Goal: Task Accomplishment & Management: Complete application form

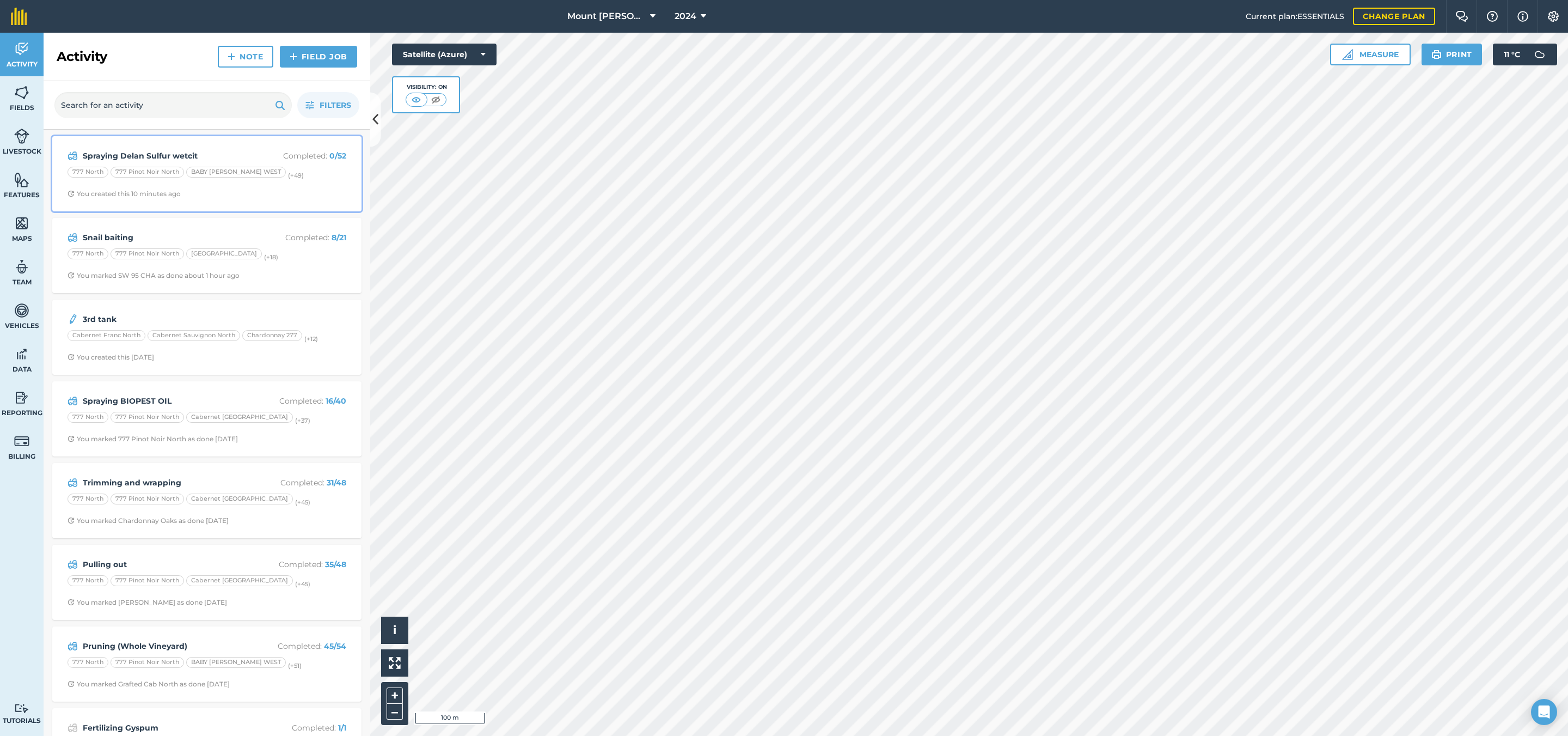
click at [243, 172] on div "BABY [PERSON_NAME] WEST" at bounding box center [235, 171] width 99 height 11
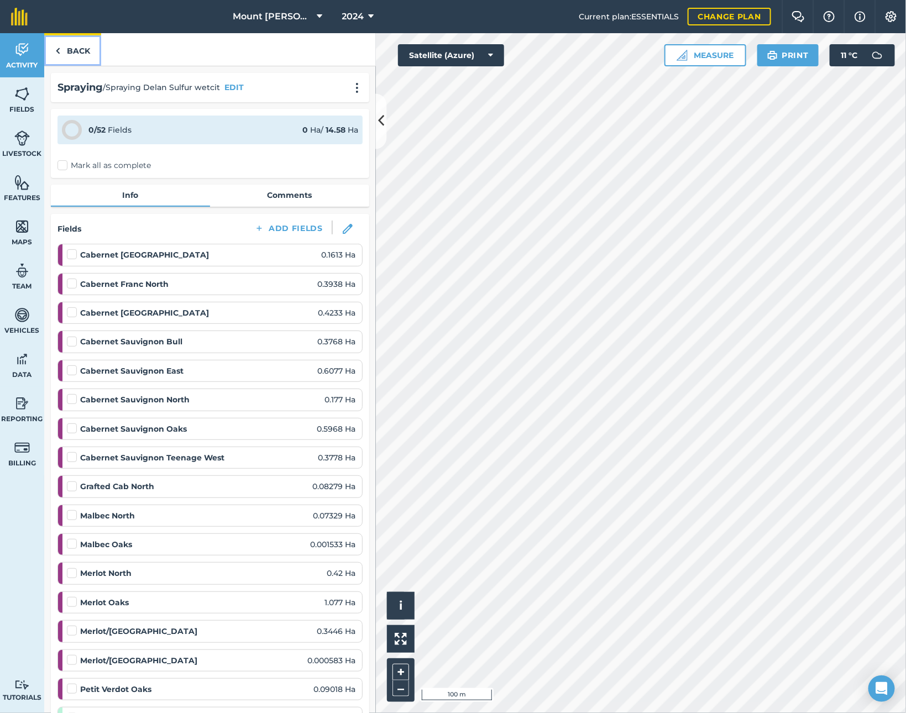
click at [66, 50] on link "Back" at bounding box center [72, 49] width 57 height 33
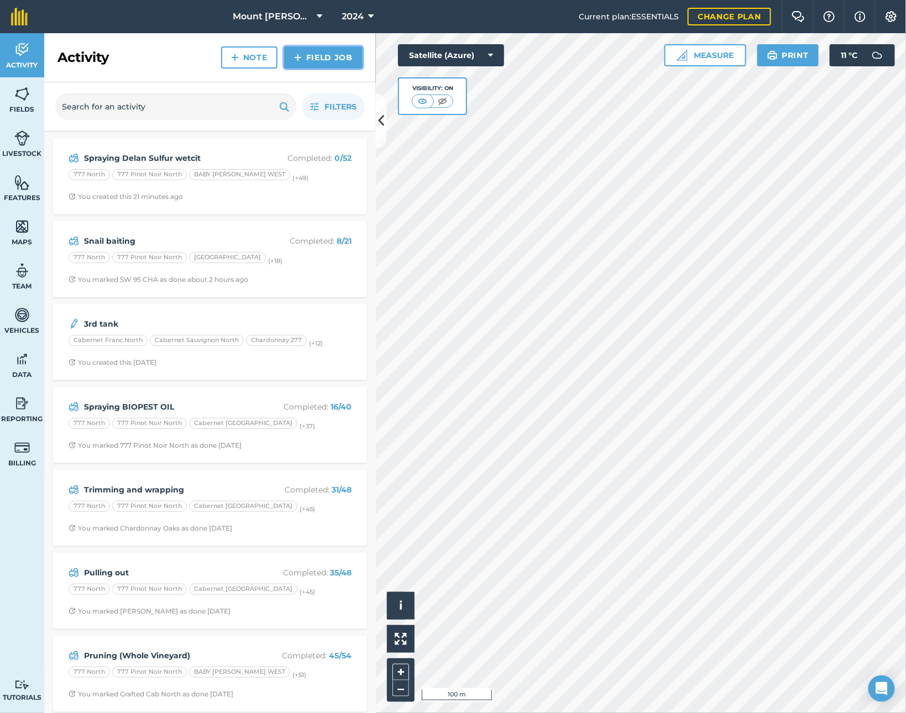
click at [332, 68] on link "Field Job" at bounding box center [323, 57] width 78 height 22
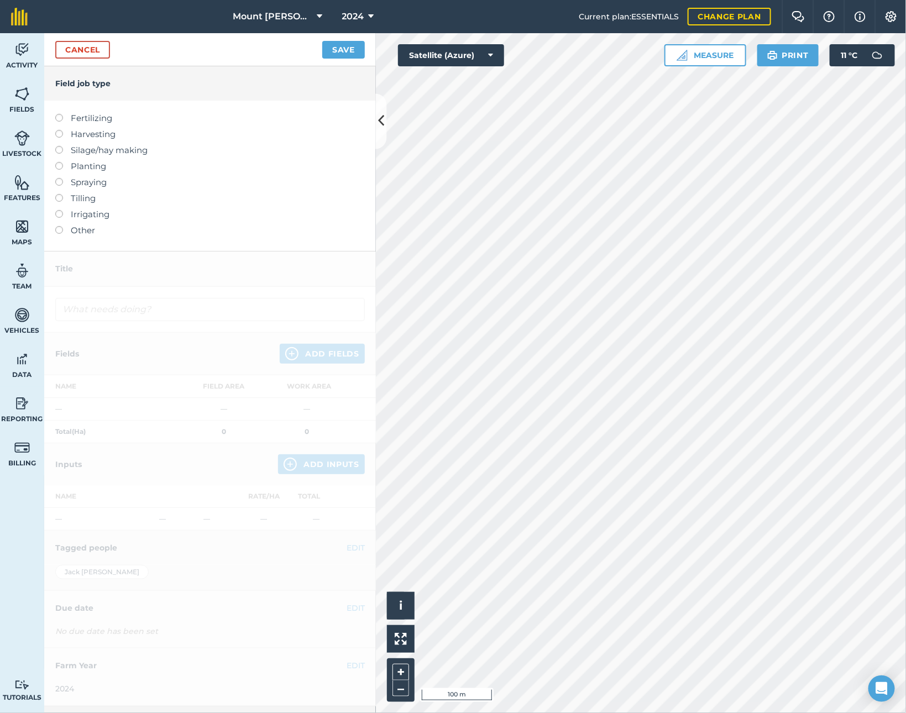
click at [109, 114] on label "Fertilizing" at bounding box center [209, 118] width 309 height 13
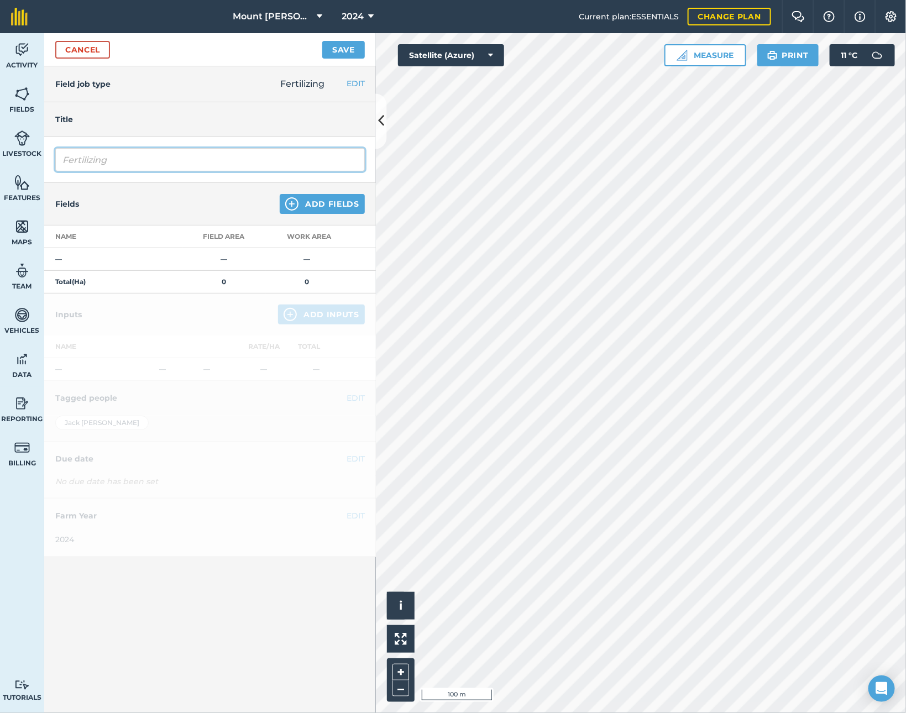
click at [125, 165] on input "Fertilizing" at bounding box center [209, 159] width 309 height 23
type input "Fertilizing RUSTICA"
click at [315, 194] on div "Fields Add Fields" at bounding box center [210, 204] width 332 height 43
click at [313, 196] on button "Add Fields" at bounding box center [322, 204] width 85 height 20
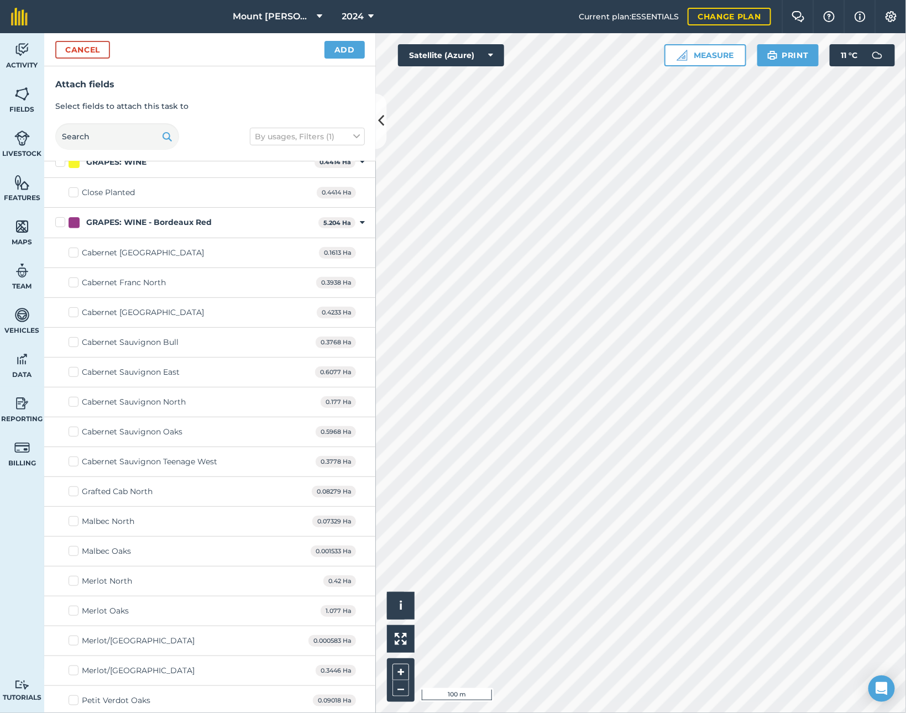
scroll to position [166, 0]
click at [167, 345] on div "Cabernet Sauvignon Bull" at bounding box center [130, 341] width 97 height 12
click at [76, 342] on input "Cabernet Sauvignon Bull" at bounding box center [72, 338] width 7 height 7
checkbox input "true"
click at [151, 314] on div "Cabernet [GEOGRAPHIC_DATA]" at bounding box center [143, 311] width 122 height 12
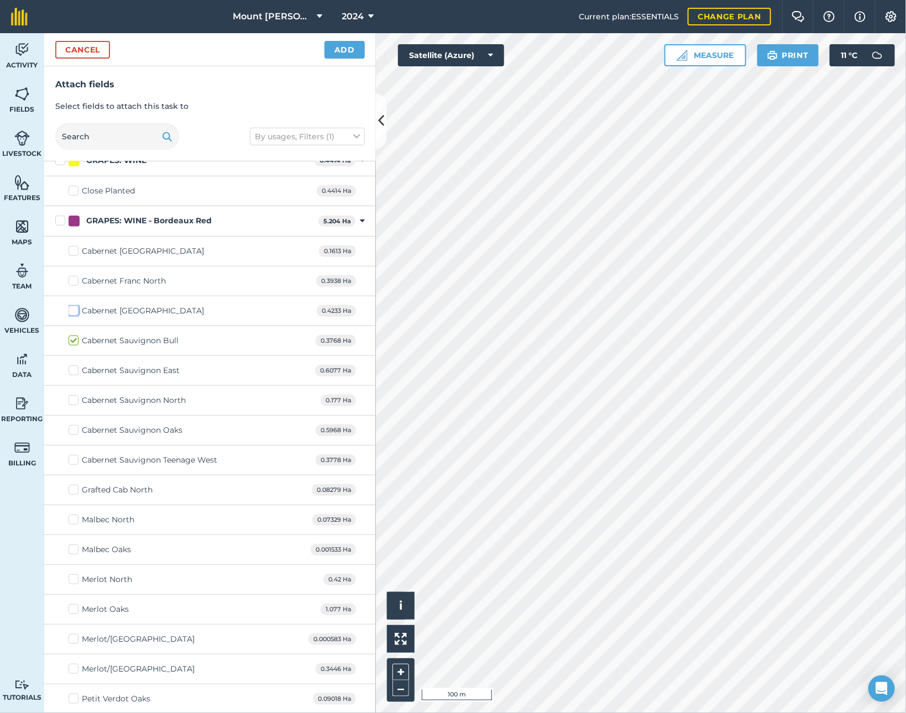
click at [76, 312] on input "Cabernet [GEOGRAPHIC_DATA]" at bounding box center [72, 308] width 7 height 7
checkbox input "true"
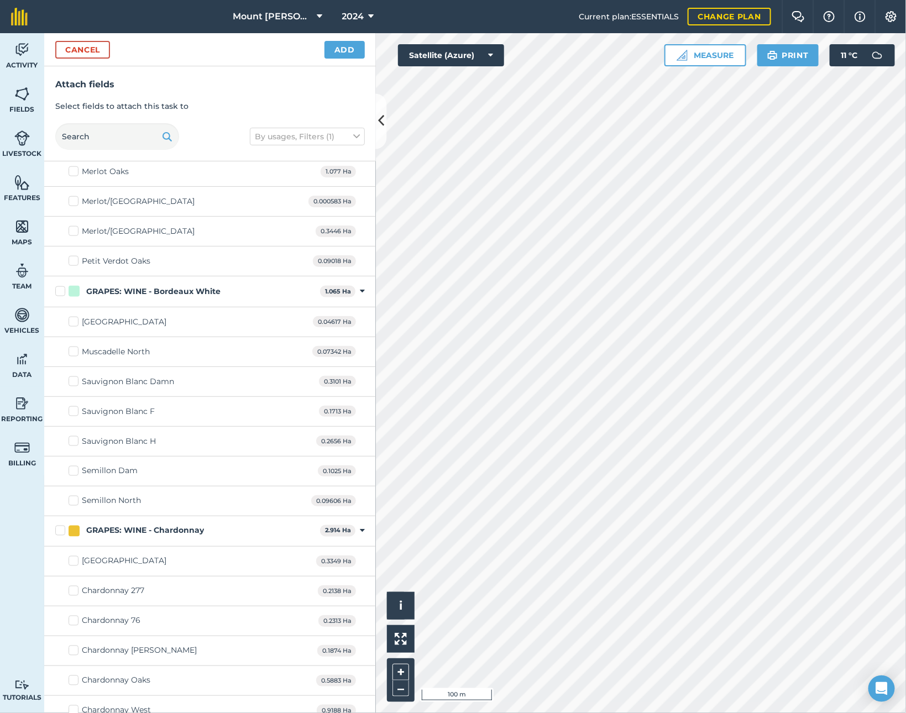
scroll to position [746, 0]
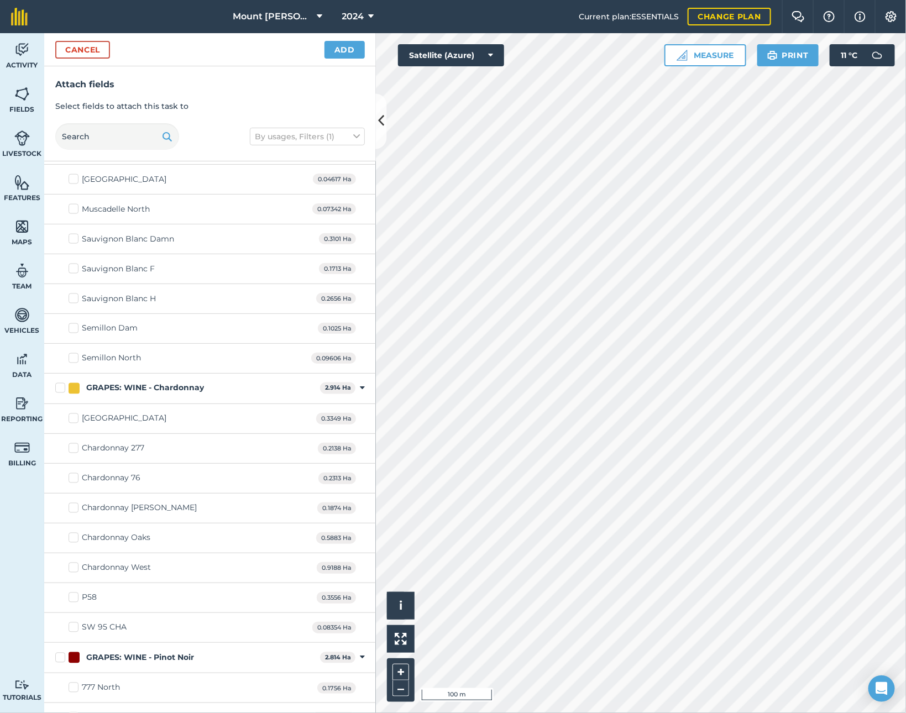
click at [127, 574] on div "Chardonnay West" at bounding box center [116, 568] width 69 height 12
click at [76, 569] on input "Chardonnay West" at bounding box center [72, 565] width 7 height 7
checkbox input "true"
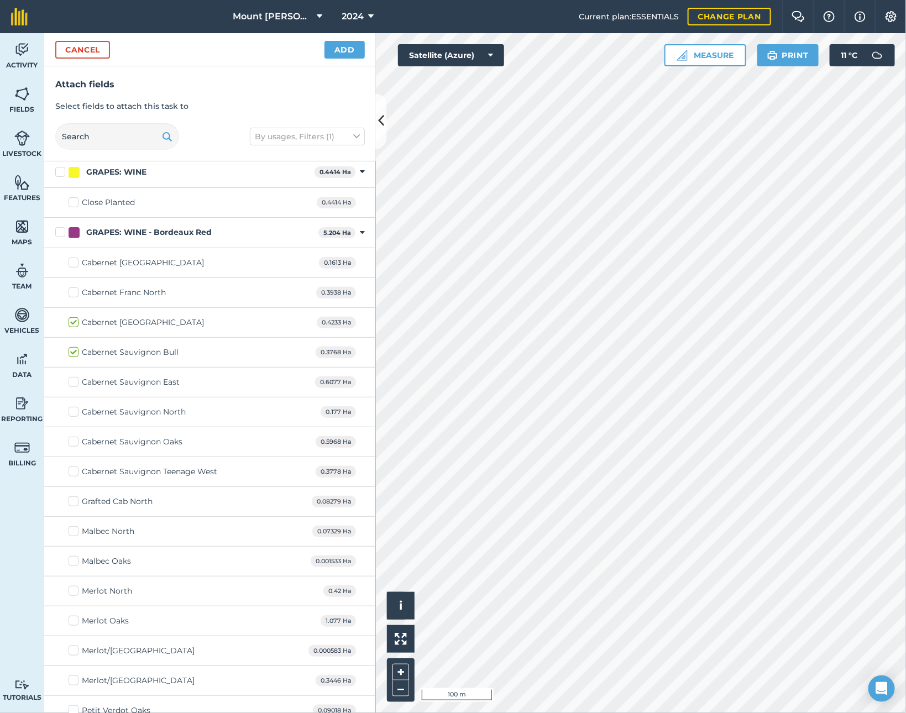
scroll to position [332, 0]
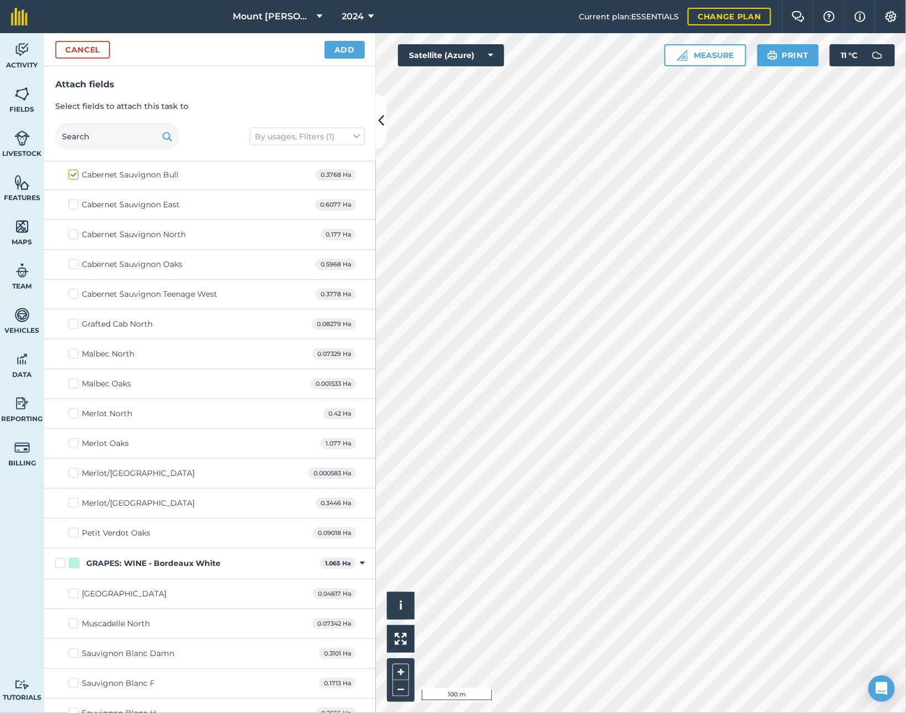
click at [116, 448] on div "Merlot Oaks" at bounding box center [105, 444] width 47 height 12
click at [76, 445] on input "Merlot Oaks" at bounding box center [72, 441] width 7 height 7
checkbox input "true"
click at [150, 239] on div "Cabernet Sauvignon North" at bounding box center [134, 235] width 104 height 12
click at [76, 236] on input "Cabernet Sauvignon North" at bounding box center [72, 232] width 7 height 7
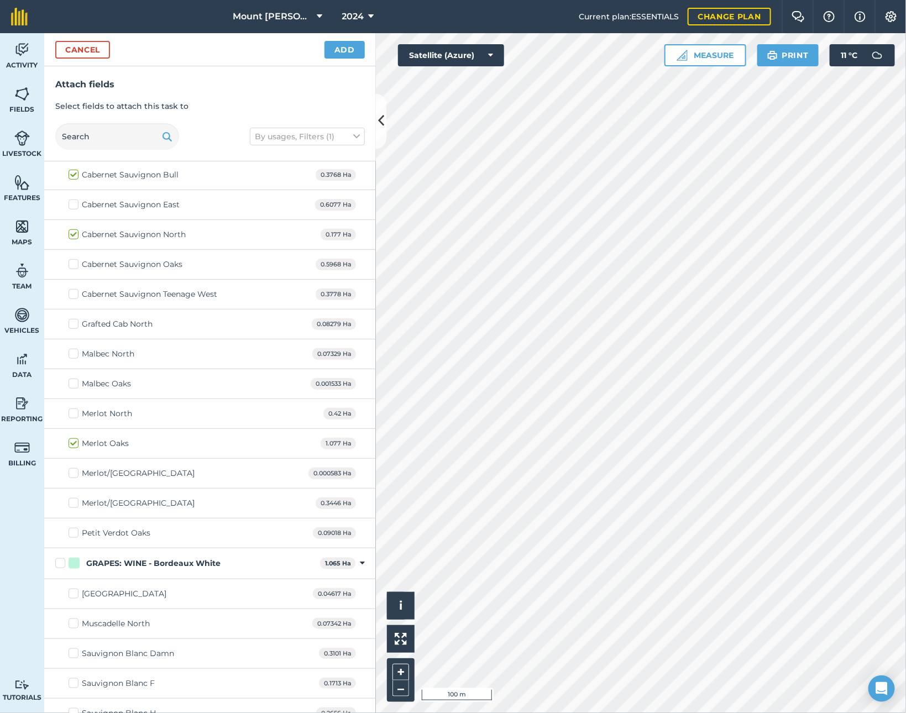
click at [150, 239] on div "Cabernet Sauvignon North" at bounding box center [134, 235] width 104 height 12
click at [76, 236] on input "Cabernet Sauvignon North" at bounding box center [72, 232] width 7 height 7
checkbox input "false"
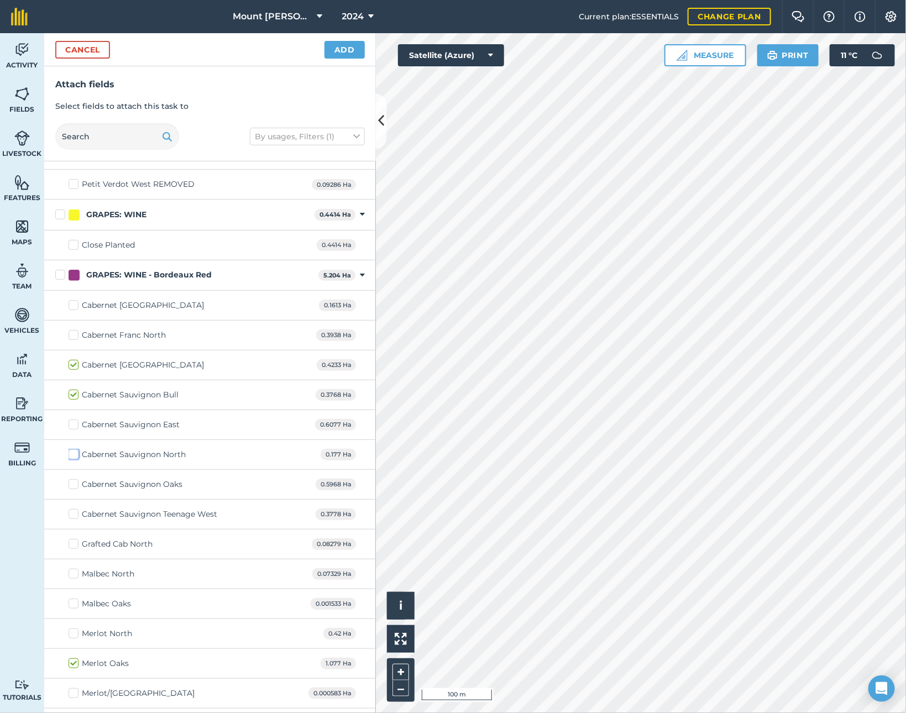
scroll to position [83, 0]
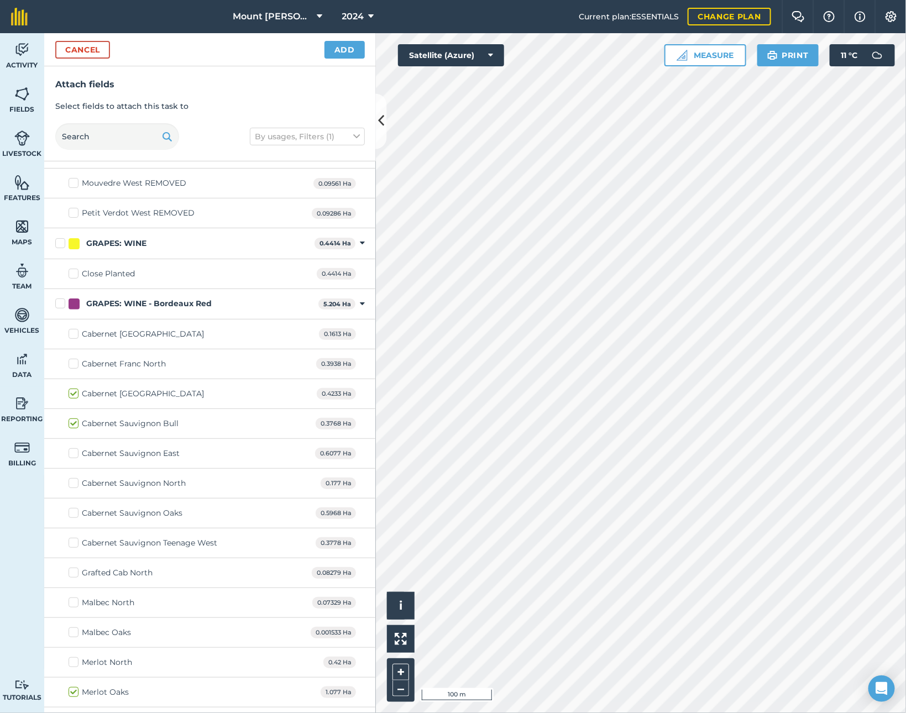
click at [150, 366] on div "Cabernet Franc North" at bounding box center [124, 364] width 84 height 12
click at [76, 365] on input "Cabernet Franc North" at bounding box center [72, 361] width 7 height 7
checkbox input "true"
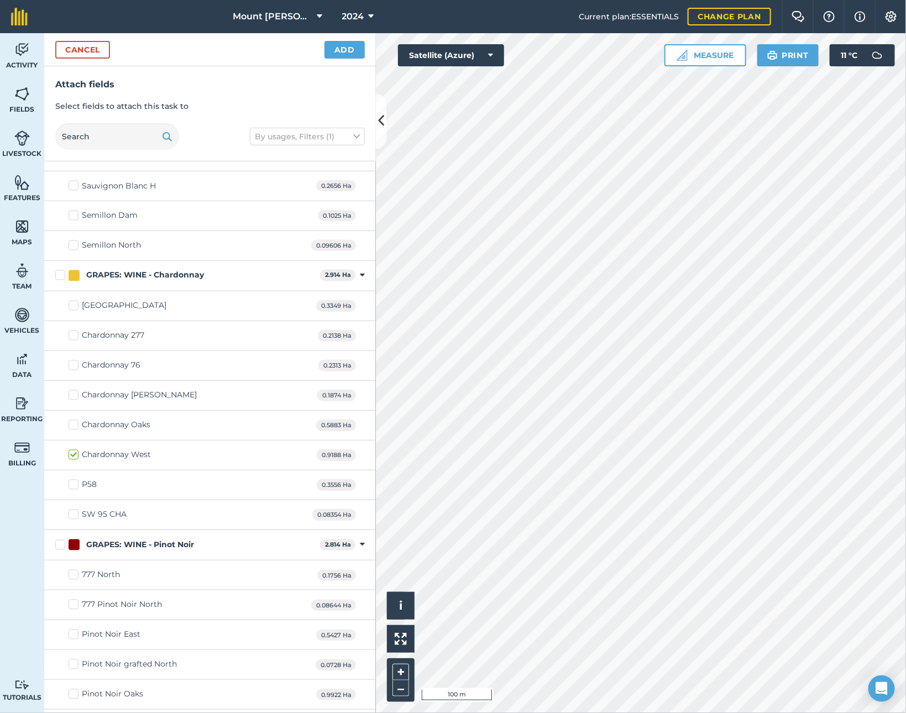
scroll to position [912, 0]
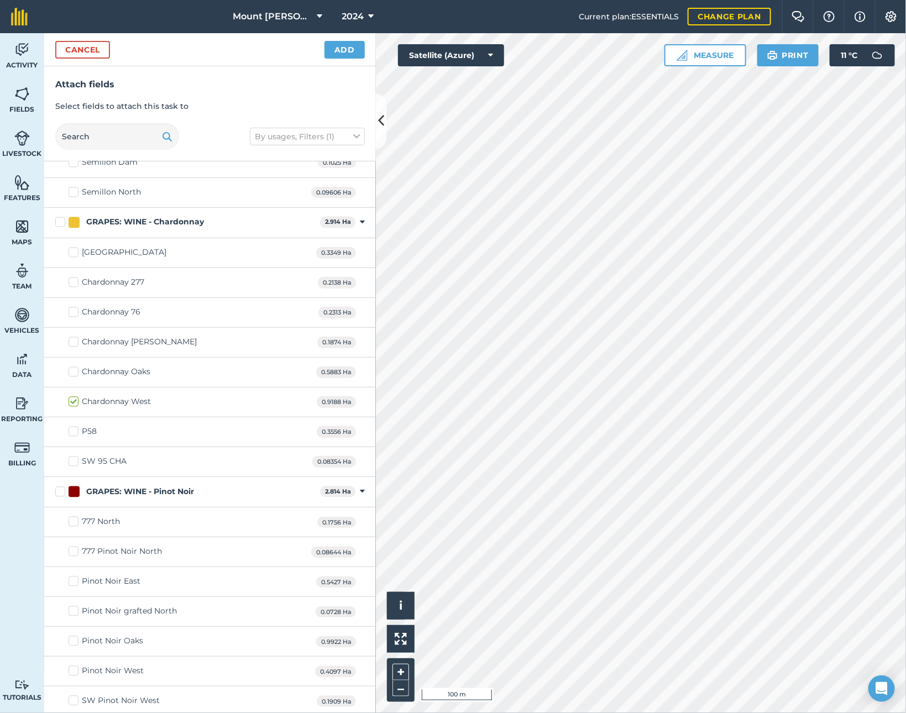
click at [113, 468] on div "SW 95 CHA" at bounding box center [104, 462] width 45 height 12
click at [76, 463] on input "SW 95 CHA" at bounding box center [72, 459] width 7 height 7
checkbox input "true"
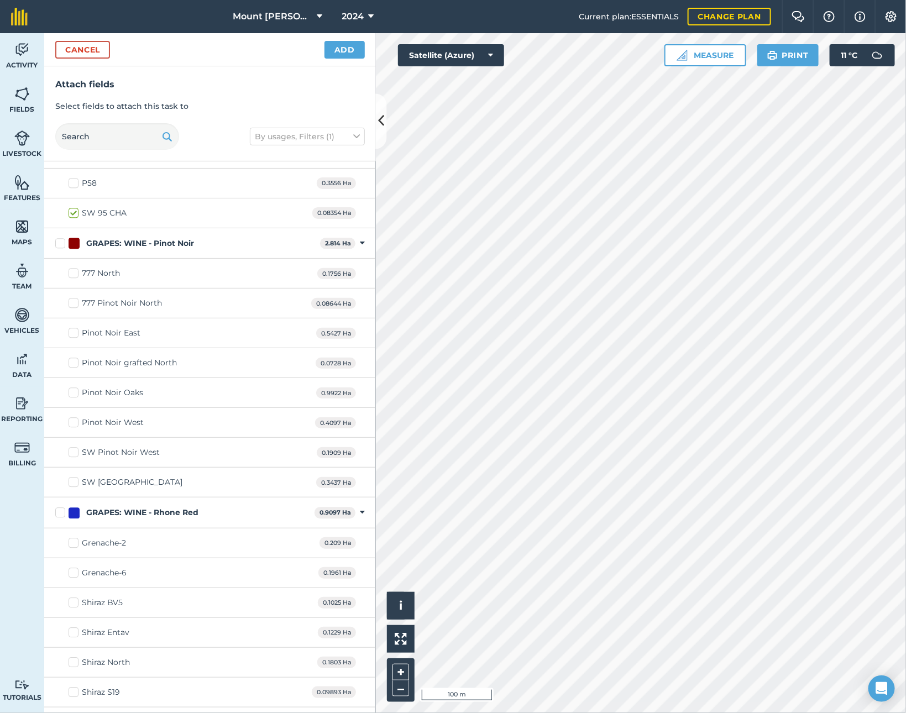
click at [120, 488] on div "SW [GEOGRAPHIC_DATA]" at bounding box center [132, 482] width 101 height 12
click at [76, 484] on input "SW [GEOGRAPHIC_DATA]" at bounding box center [72, 479] width 7 height 7
checkbox input "true"
click at [127, 458] on div "SW Pinot Noir West" at bounding box center [121, 453] width 78 height 12
click at [76, 454] on input "SW Pinot Noir West" at bounding box center [72, 450] width 7 height 7
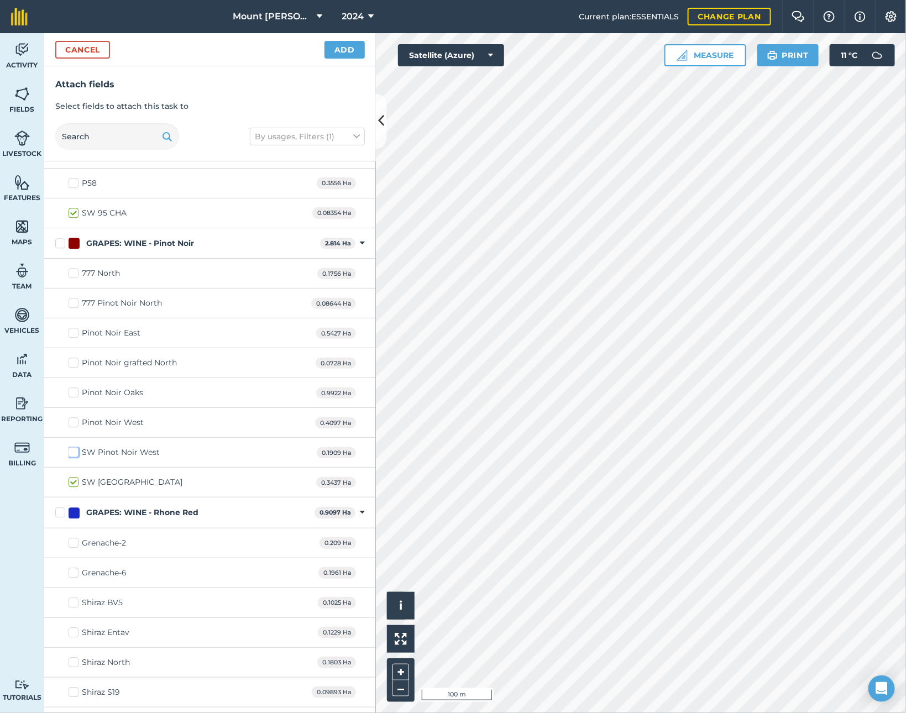
checkbox input "true"
click at [139, 309] on div "777 Pinot Noir North" at bounding box center [122, 303] width 80 height 12
click at [76, 305] on input "777 Pinot Noir North" at bounding box center [72, 300] width 7 height 7
checkbox input "true"
click at [136, 369] on div "Pinot Noir grafted North" at bounding box center [129, 363] width 95 height 12
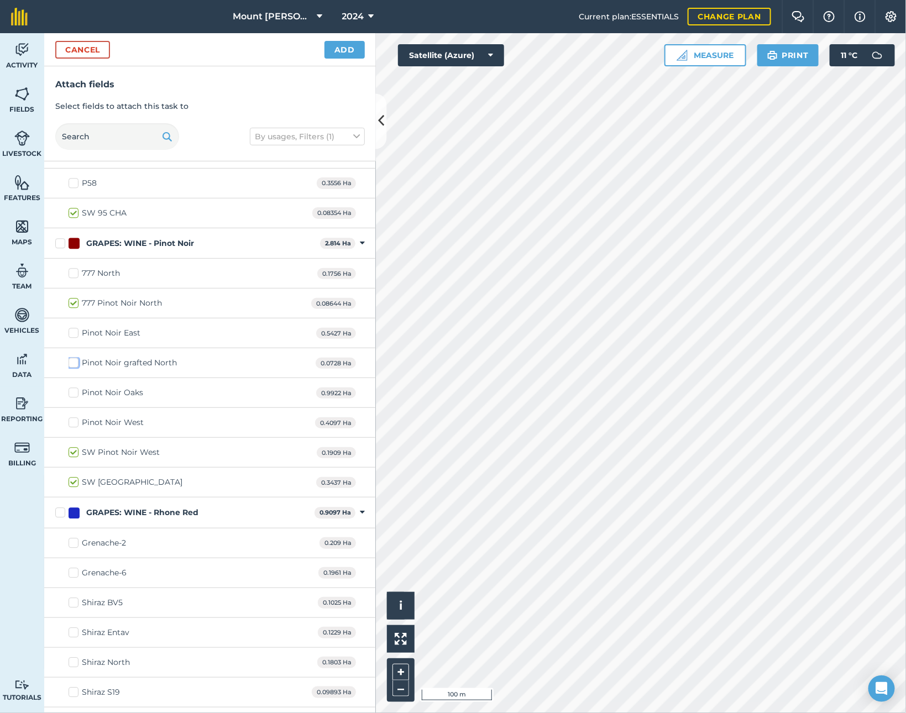
click at [76, 364] on input "Pinot Noir grafted North" at bounding box center [72, 360] width 7 height 7
checkbox input "true"
click at [109, 288] on div "777 North 0.1756 Ha" at bounding box center [210, 274] width 332 height 30
click at [103, 279] on div "777 North" at bounding box center [101, 273] width 38 height 12
click at [76, 275] on input "777 North" at bounding box center [72, 270] width 7 height 7
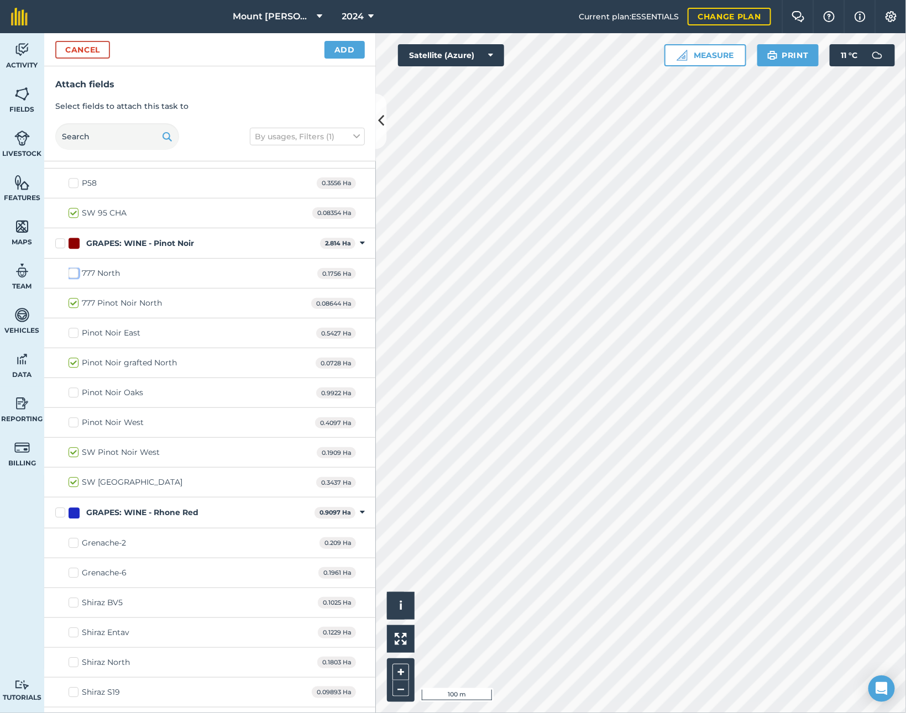
checkbox input "true"
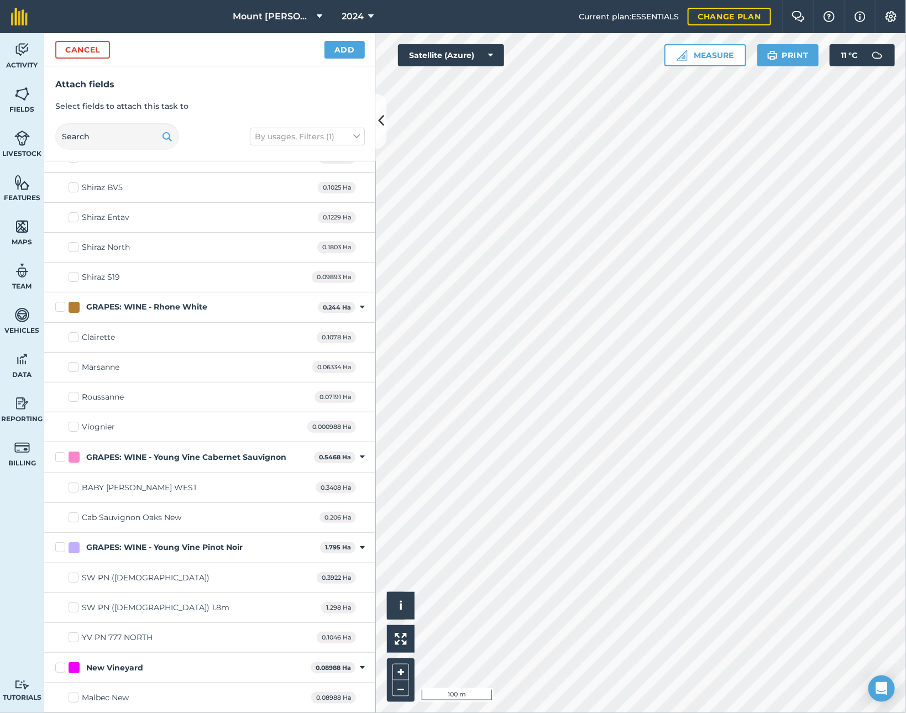
scroll to position [1593, 0]
click at [141, 637] on div "YV PN 777 NORTH" at bounding box center [117, 638] width 71 height 12
click at [76, 637] on input "YV PN 777 NORTH" at bounding box center [72, 635] width 7 height 7
checkbox input "true"
click at [132, 604] on div "SW PN ([DEMOGRAPHIC_DATA]) 1.8m" at bounding box center [156, 608] width 148 height 12
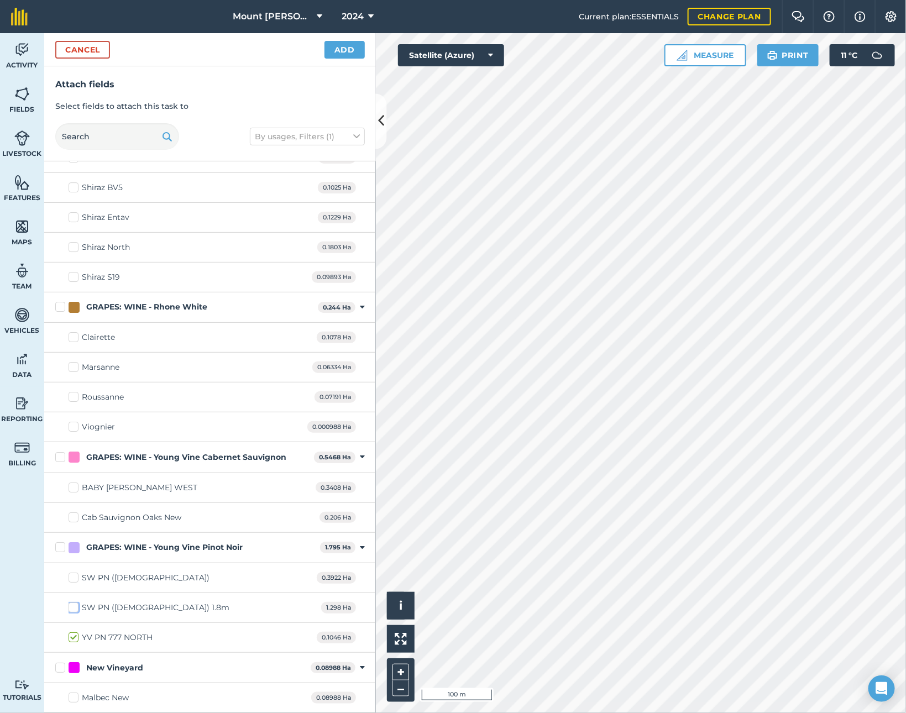
click at [76, 604] on input "SW PN ([DEMOGRAPHIC_DATA]) 1.8m" at bounding box center [72, 605] width 7 height 7
checkbox input "true"
click at [138, 577] on div "SW PN ([DEMOGRAPHIC_DATA]) 0.3922 Ha" at bounding box center [210, 578] width 332 height 30
click at [103, 575] on div "SW PN ([DEMOGRAPHIC_DATA])" at bounding box center [146, 578] width 128 height 12
click at [76, 575] on input "SW PN ([DEMOGRAPHIC_DATA])" at bounding box center [72, 575] width 7 height 7
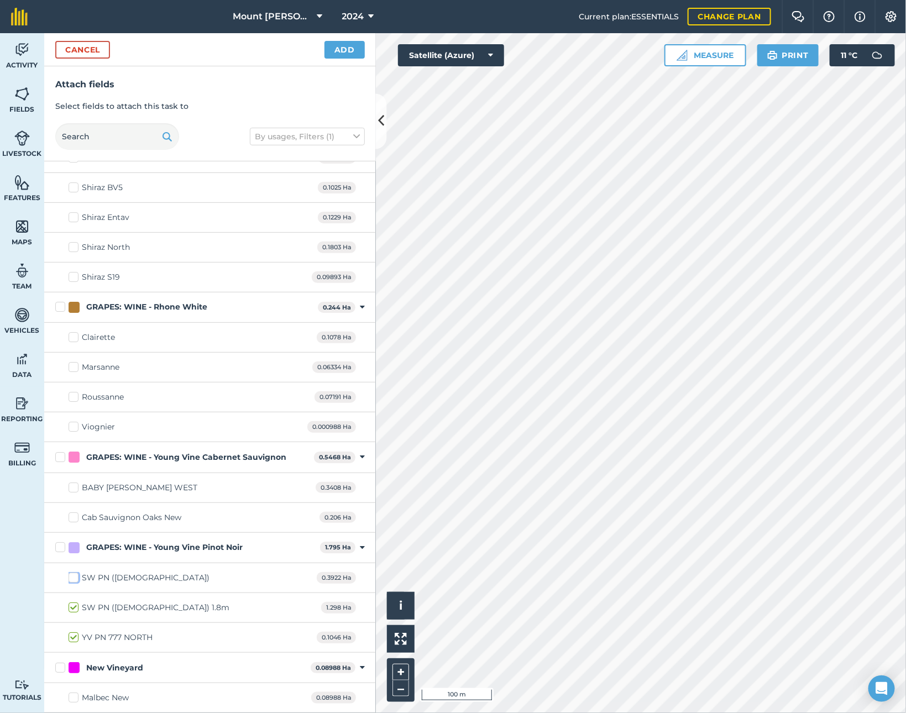
checkbox input "true"
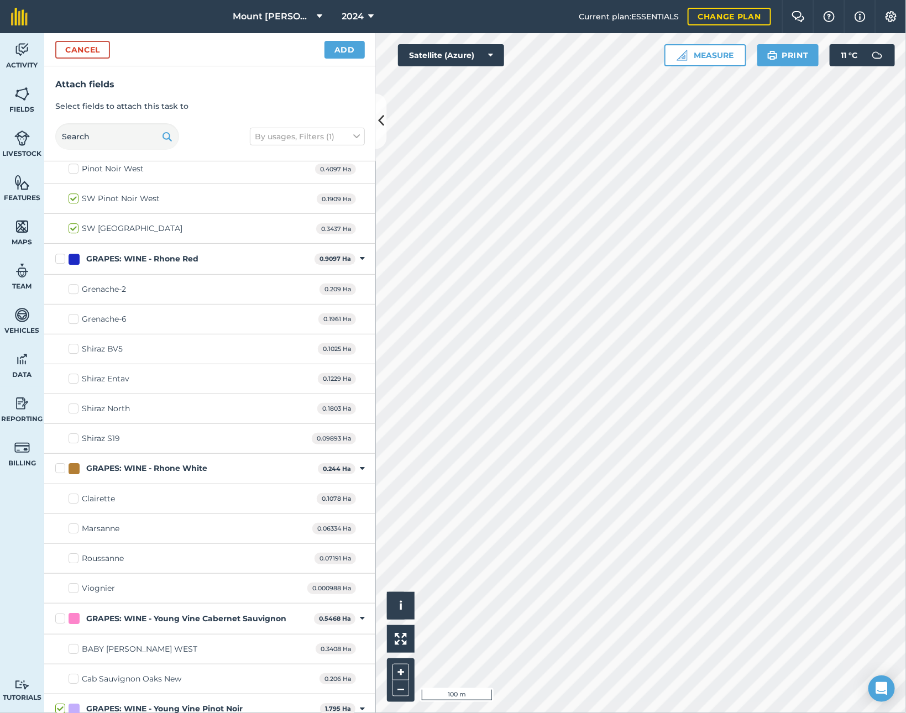
scroll to position [1510, 0]
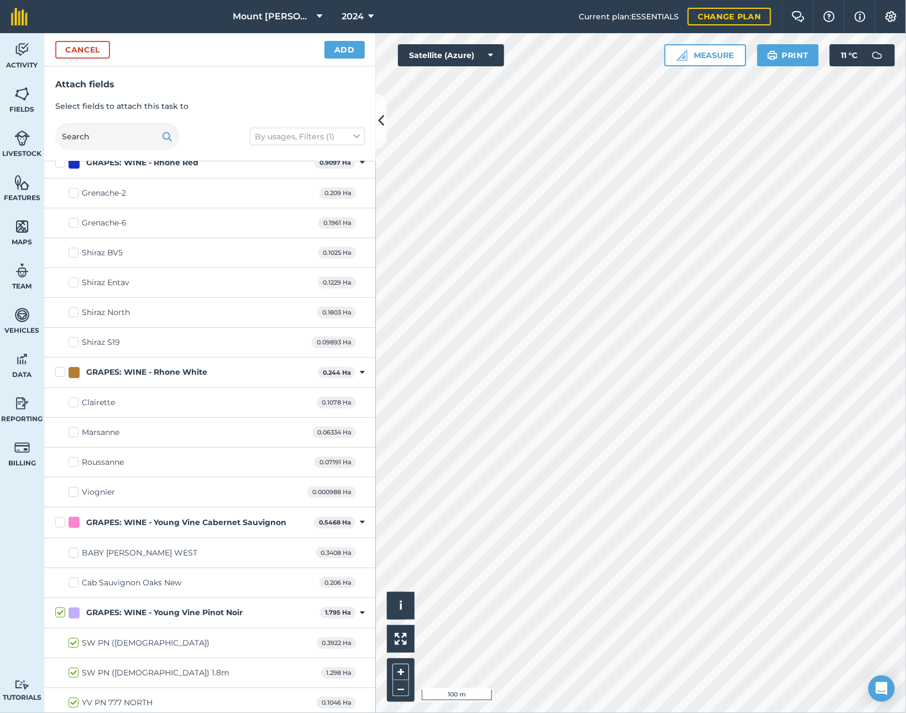
click at [115, 438] on div "Marsanne" at bounding box center [101, 433] width 38 height 12
click at [76, 434] on input "Marsanne" at bounding box center [72, 430] width 7 height 7
checkbox input "true"
click at [103, 468] on div "Roussanne" at bounding box center [103, 463] width 42 height 12
click at [76, 464] on input "Roussanne" at bounding box center [72, 460] width 7 height 7
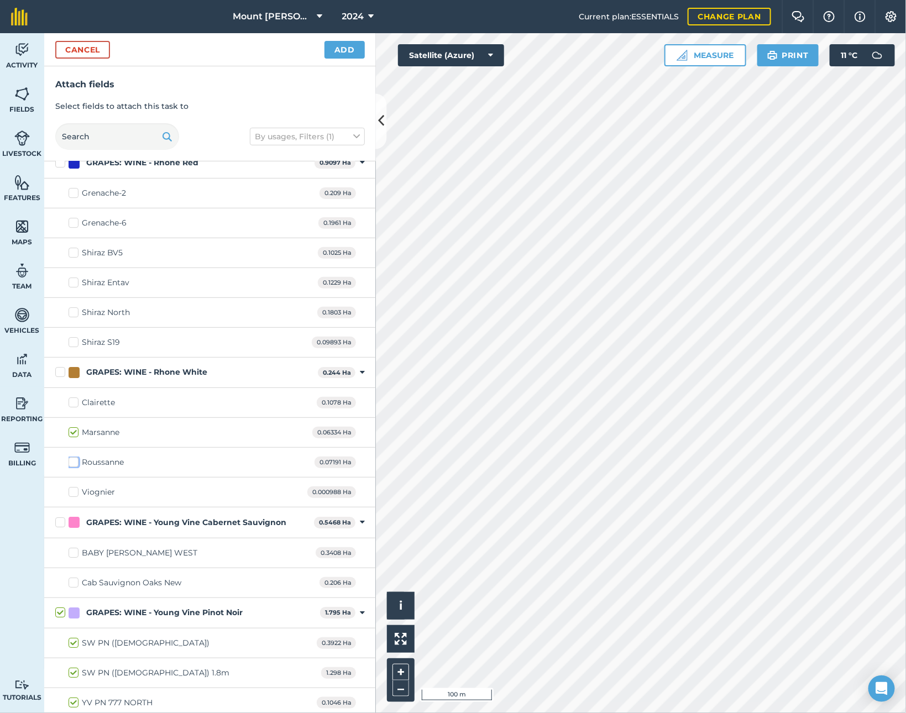
checkbox input "true"
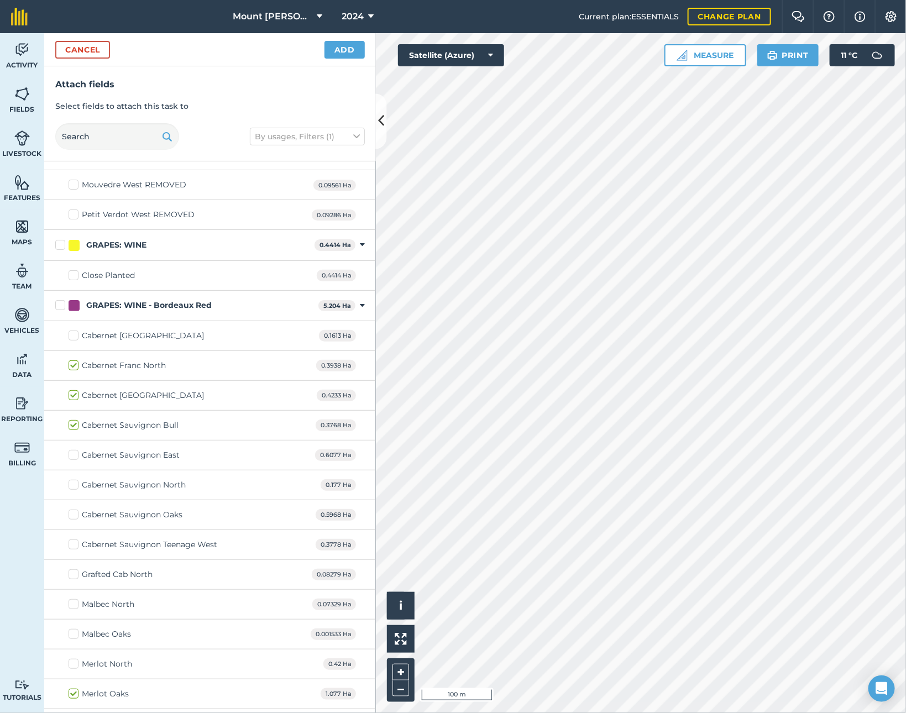
scroll to position [0, 0]
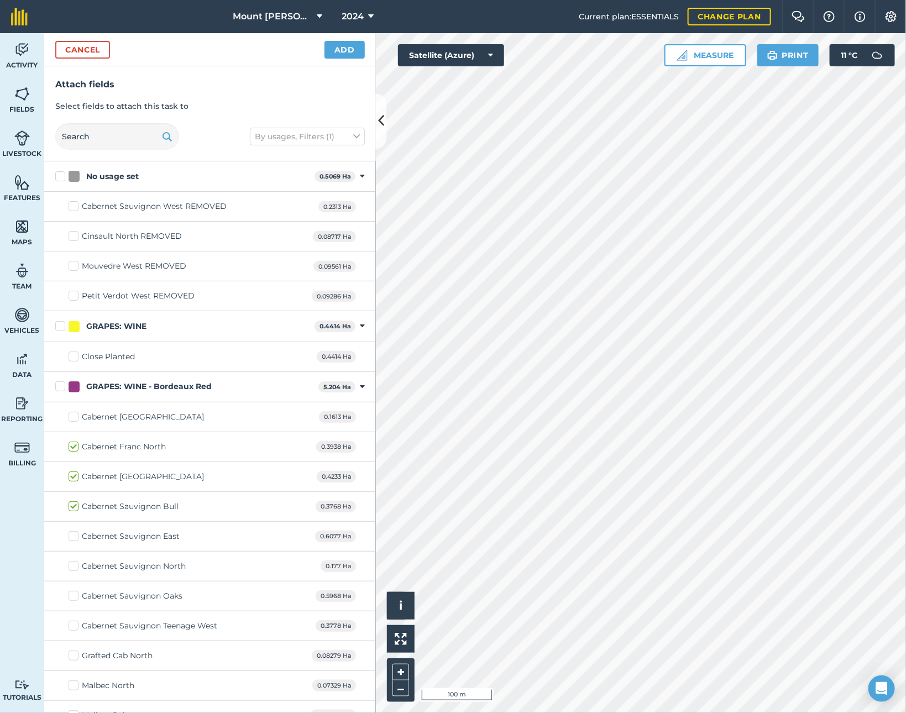
click at [104, 353] on div "Close Planted" at bounding box center [108, 357] width 53 height 12
click at [76, 353] on input "Close Planted" at bounding box center [72, 354] width 7 height 7
checkbox input "true"
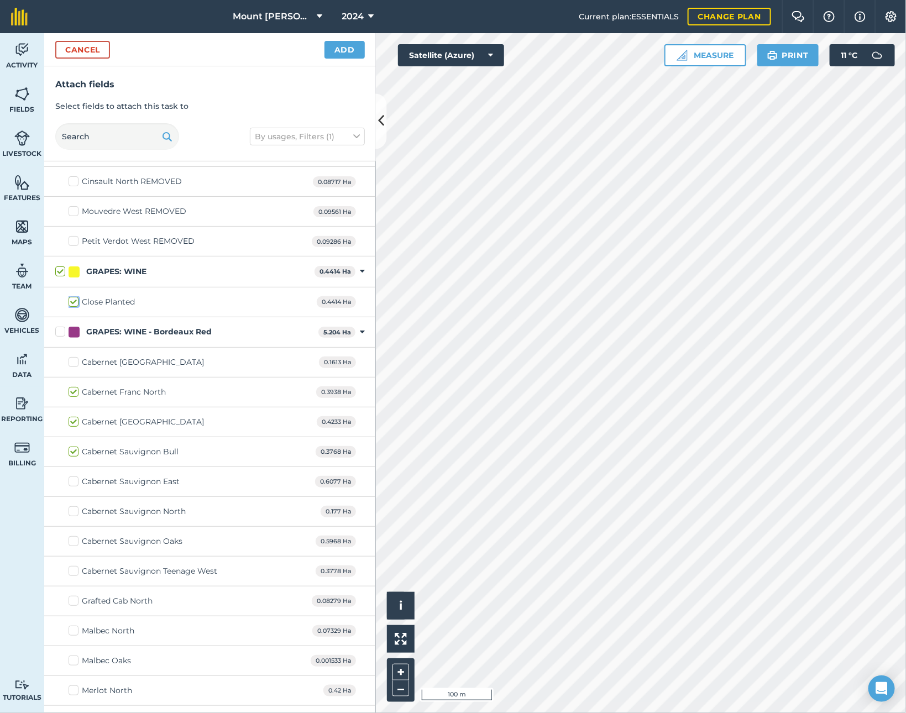
scroll to position [83, 0]
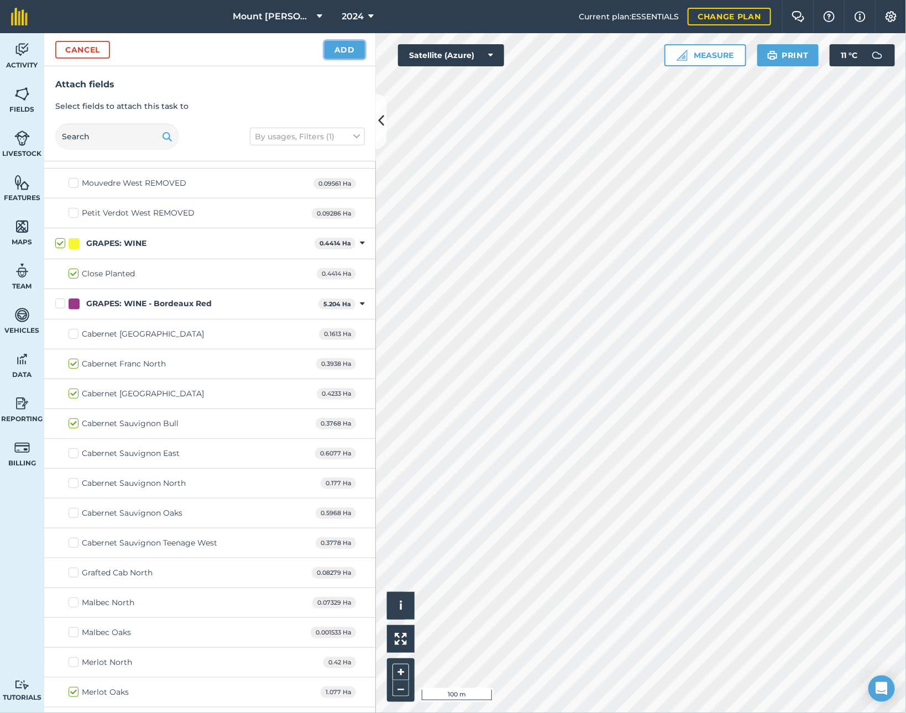
click at [344, 50] on button "Add" at bounding box center [344, 50] width 40 height 18
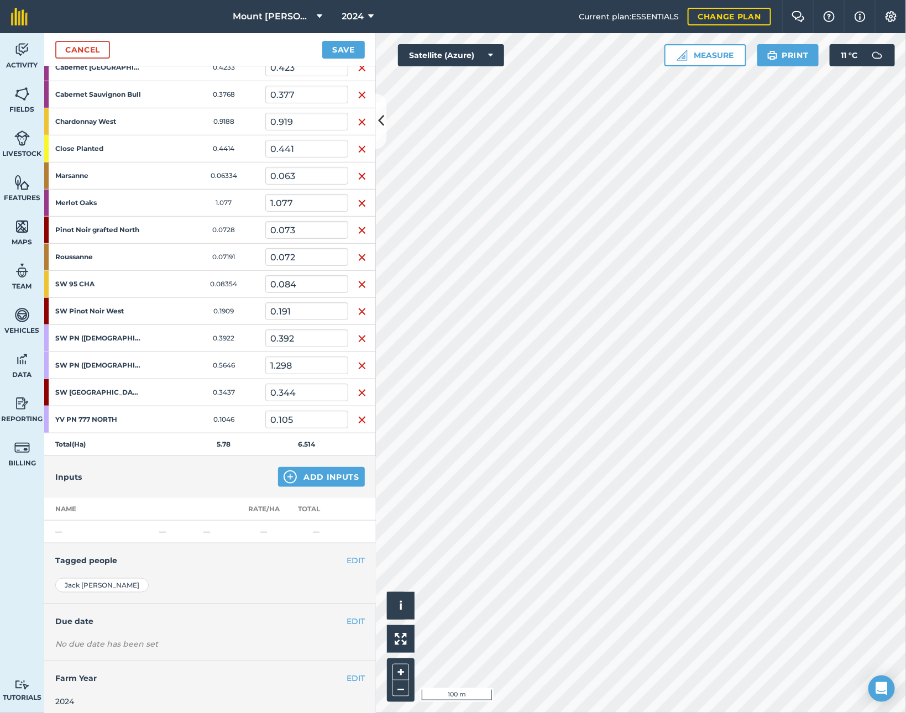
scroll to position [288, 0]
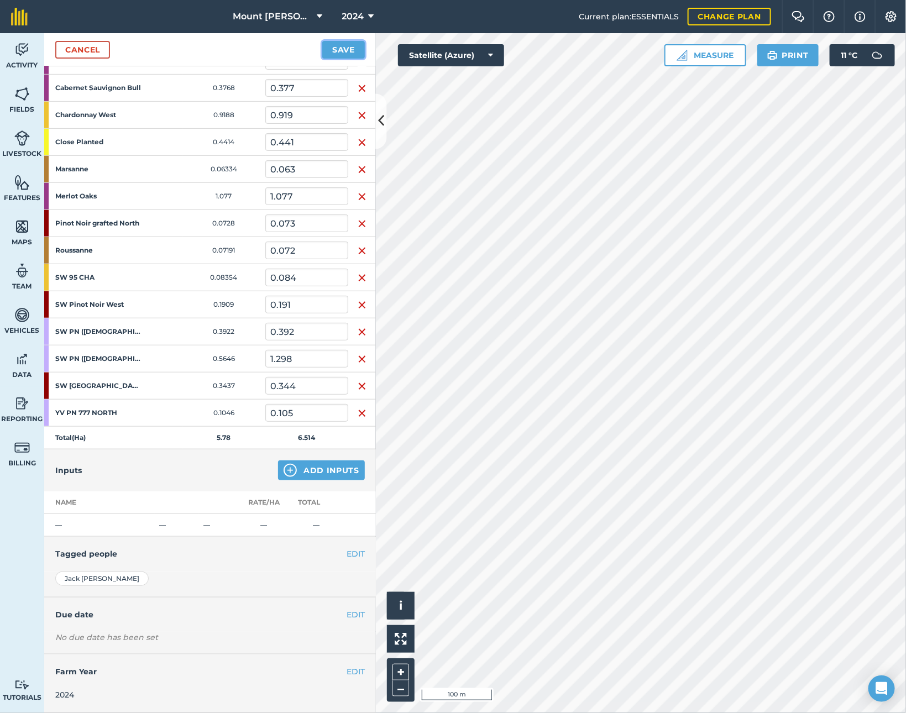
click at [345, 45] on button "Save" at bounding box center [343, 50] width 43 height 18
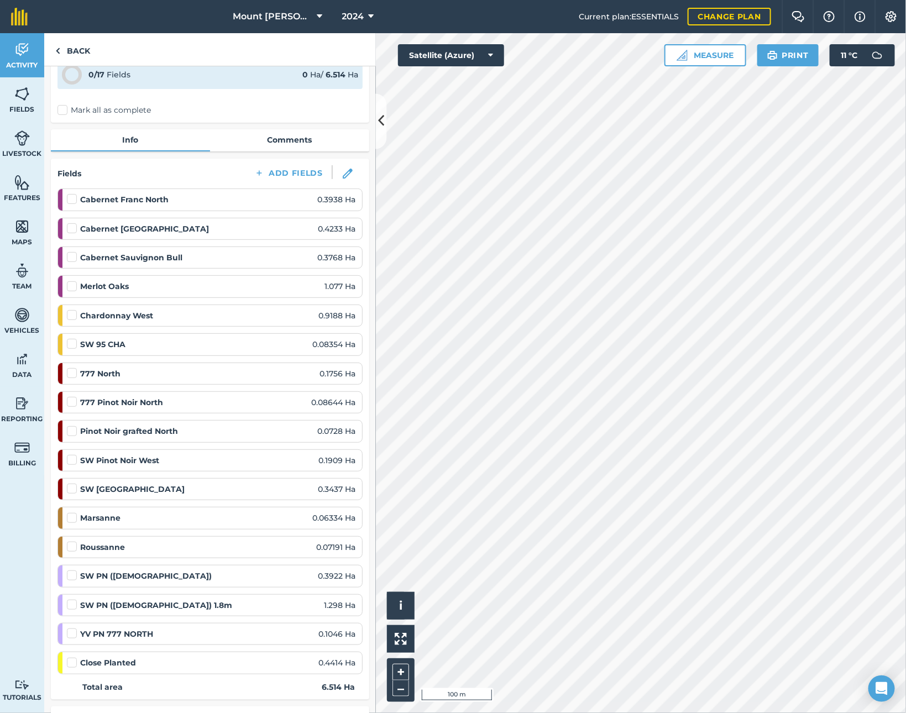
scroll to position [83, 0]
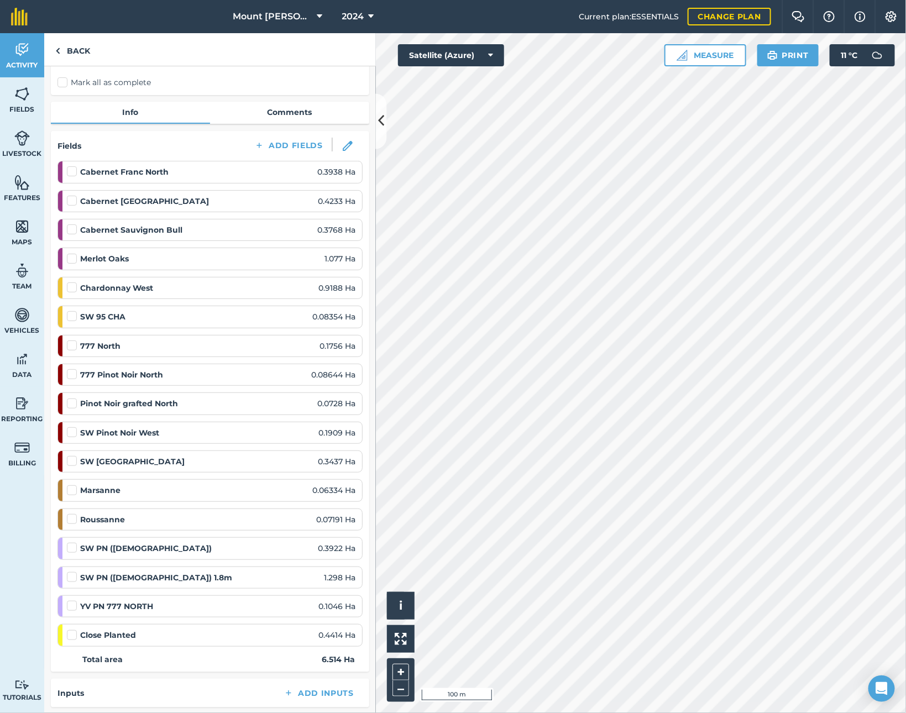
click at [285, 123] on li "Comments" at bounding box center [289, 113] width 159 height 22
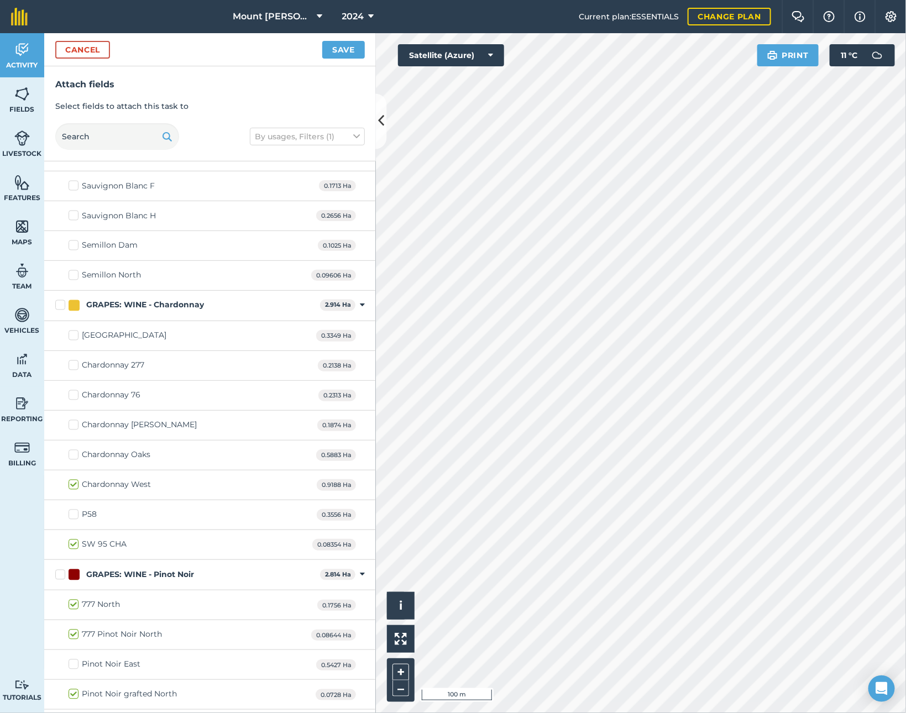
scroll to position [663, 0]
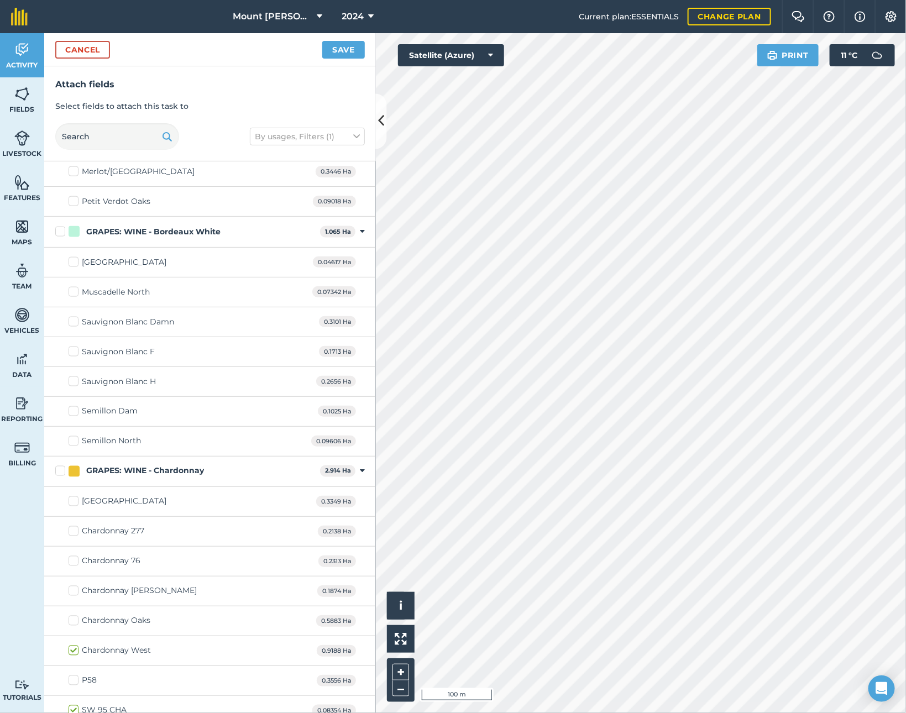
click at [134, 354] on div "Sauvignon Blanc F" at bounding box center [118, 352] width 73 height 12
click at [76, 353] on input "Sauvignon Blanc F" at bounding box center [72, 349] width 7 height 7
checkbox input "true"
click at [129, 387] on div "Sauvignon Blanc H" at bounding box center [119, 382] width 74 height 12
click at [76, 383] on input "Sauvignon Blanc H" at bounding box center [72, 379] width 7 height 7
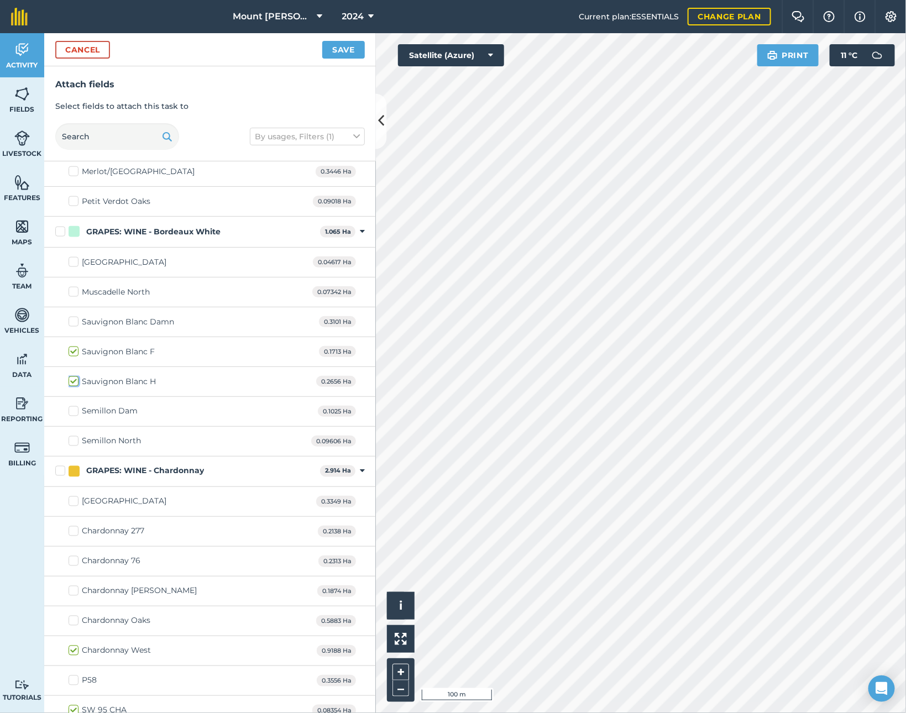
checkbox input "true"
click at [333, 48] on button "Save" at bounding box center [343, 50] width 43 height 18
